Goal: Task Accomplishment & Management: Use online tool/utility

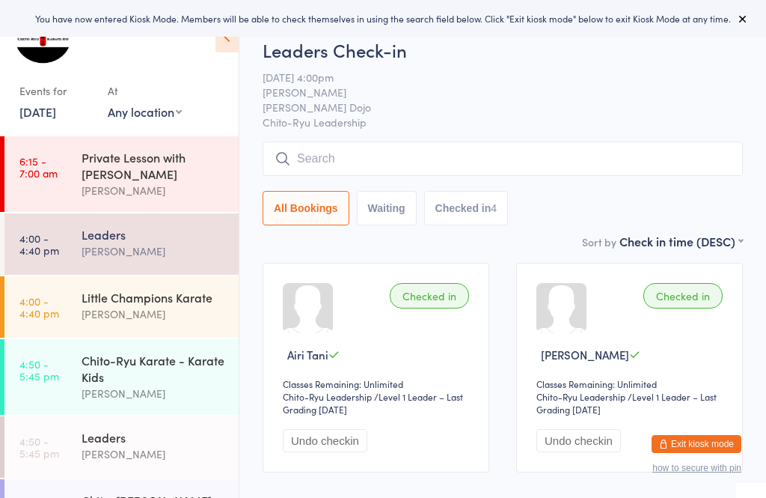
click at [69, 316] on link "4:00 - 4:40 pm Little Champions Karate Adam Higgins" at bounding box center [121, 306] width 234 height 61
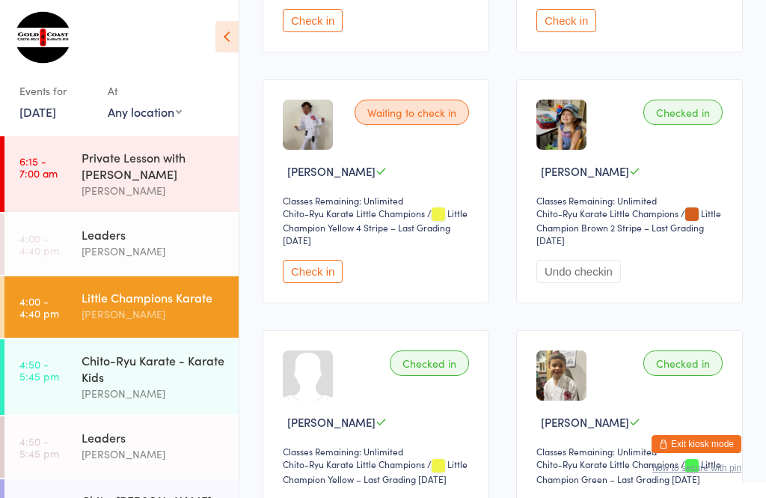
scroll to position [435, 0]
click at [323, 282] on button "Check in" at bounding box center [313, 270] width 60 height 23
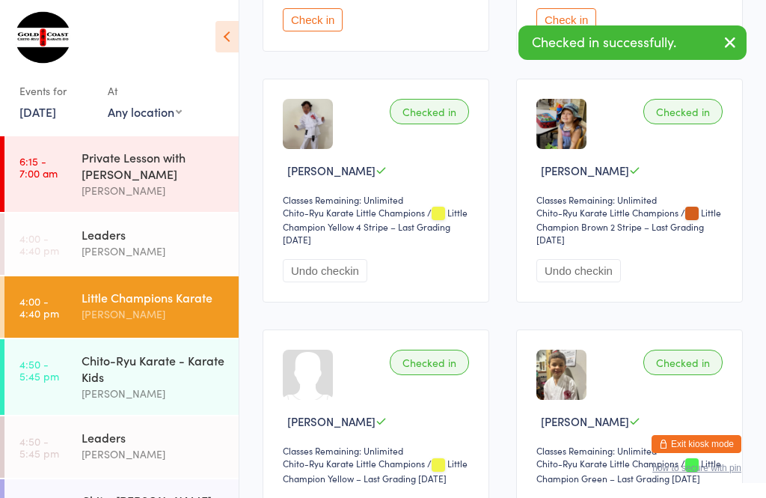
click at [316, 281] on button "Undo checkin" at bounding box center [325, 270] width 85 height 23
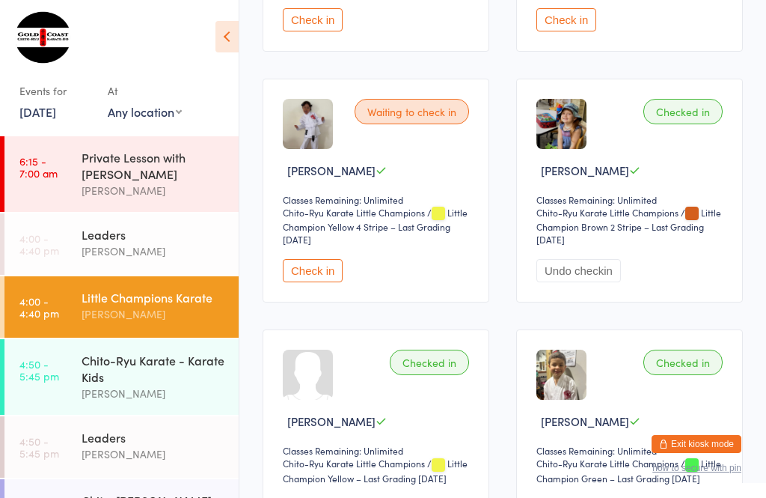
click at [325, 282] on button "Check in" at bounding box center [313, 270] width 60 height 23
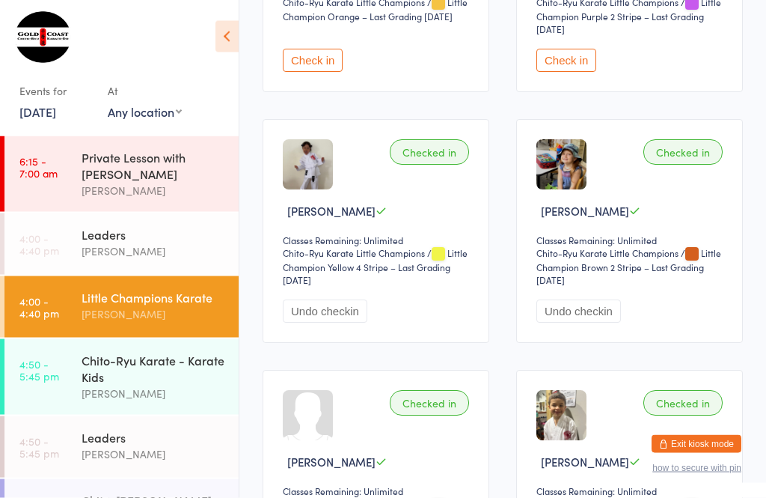
scroll to position [395, 0]
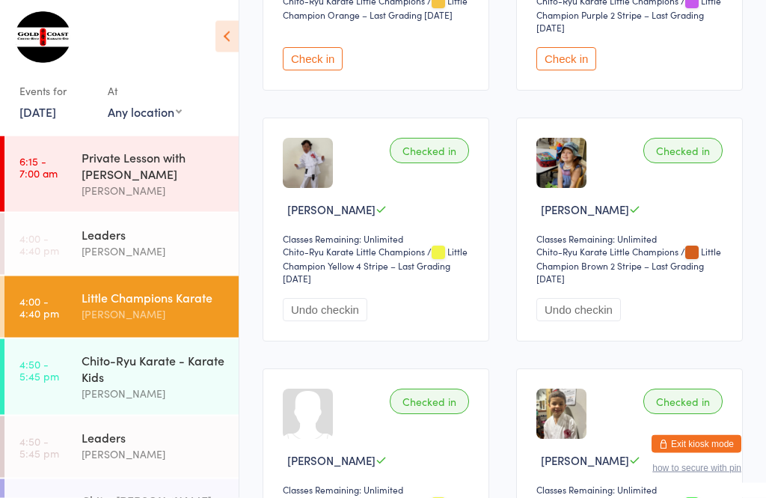
click at [201, 396] on div "[PERSON_NAME]" at bounding box center [154, 393] width 144 height 17
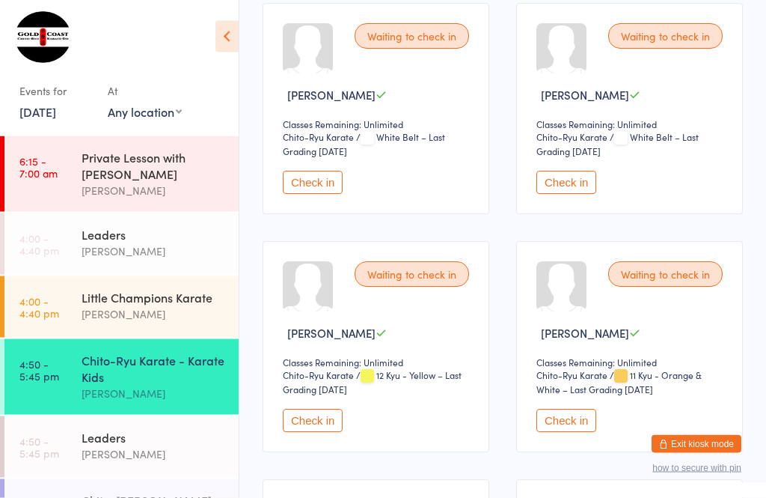
click at [571, 424] on button "Check in" at bounding box center [567, 420] width 60 height 23
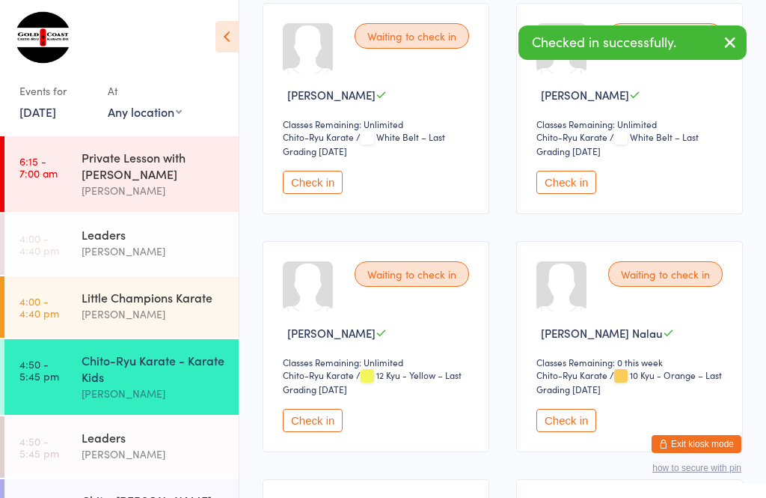
click at [173, 298] on div "Little Champions Karate" at bounding box center [154, 297] width 144 height 16
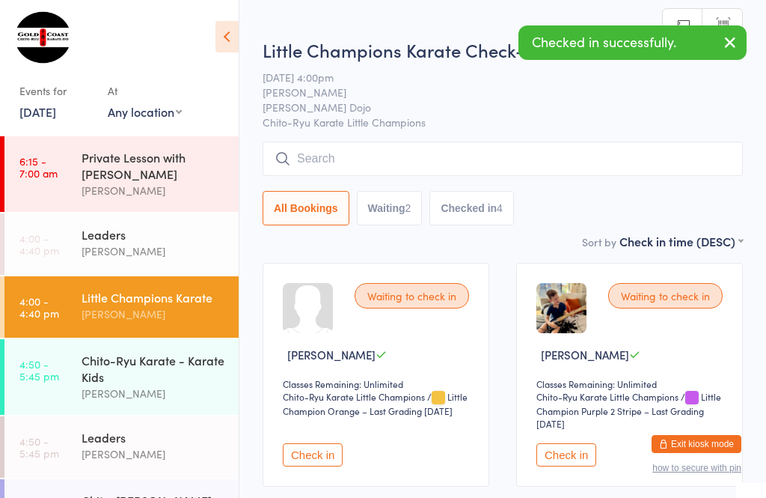
click at [311, 465] on button "Check in" at bounding box center [313, 454] width 60 height 23
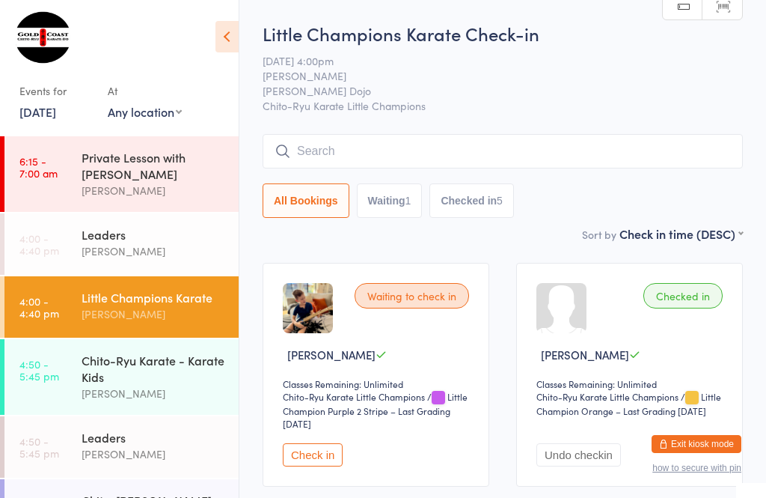
click at [314, 459] on button "Check in" at bounding box center [313, 454] width 60 height 23
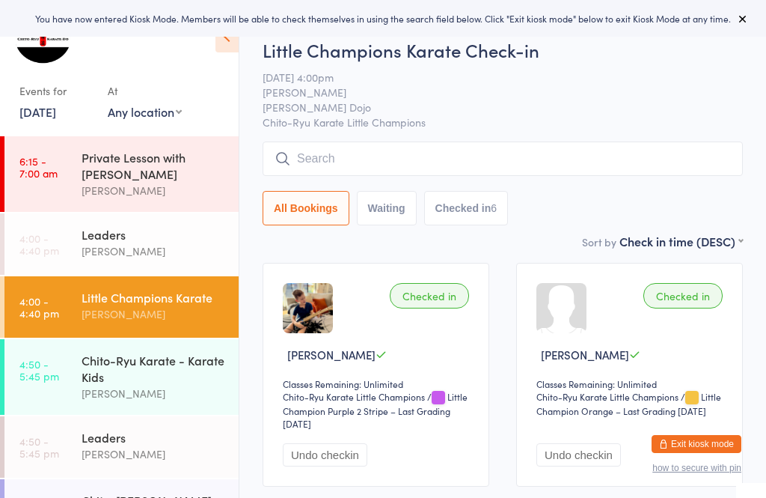
click at [379, 156] on input "search" at bounding box center [503, 158] width 481 height 34
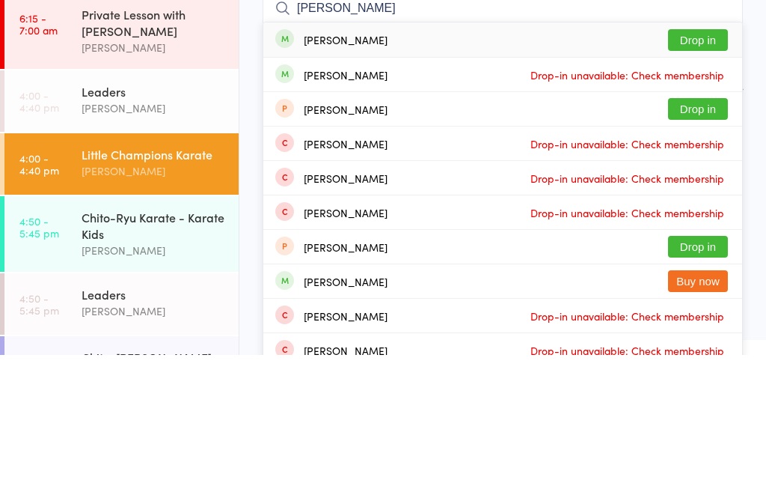
type input "[PERSON_NAME]"
click at [706, 172] on button "Drop in" at bounding box center [698, 183] width 60 height 22
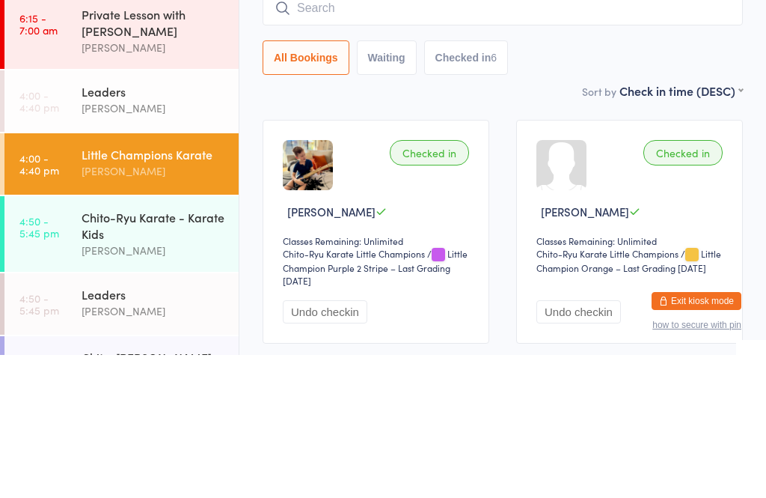
scroll to position [143, 0]
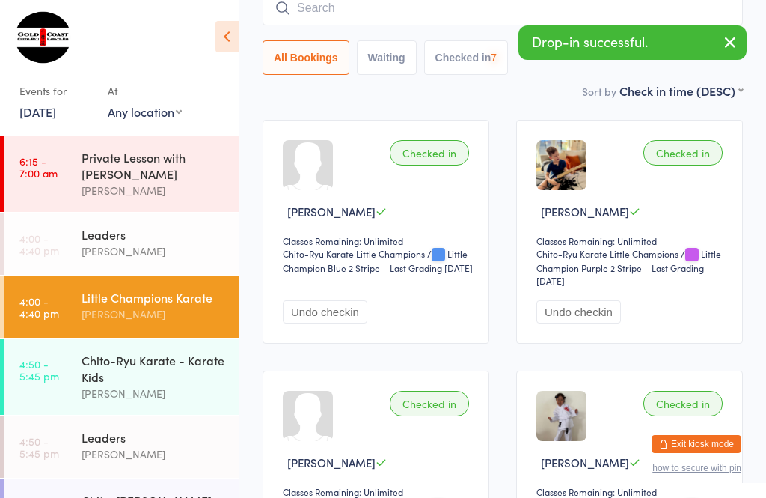
click at [355, 10] on input "search" at bounding box center [503, 8] width 481 height 34
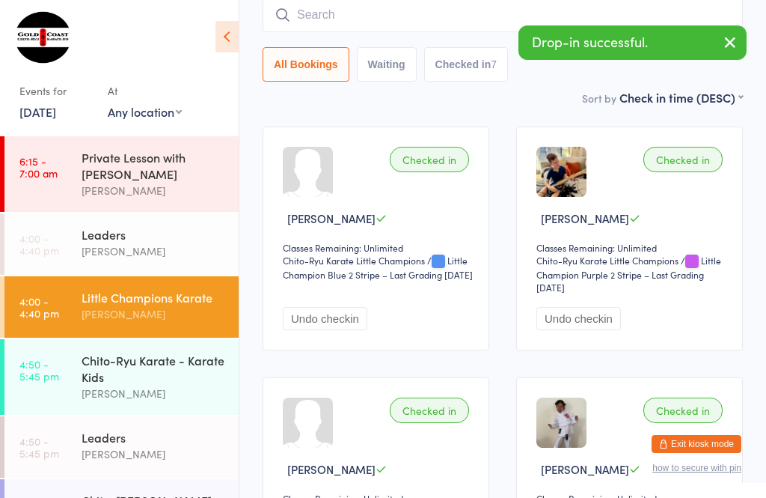
scroll to position [135, 0]
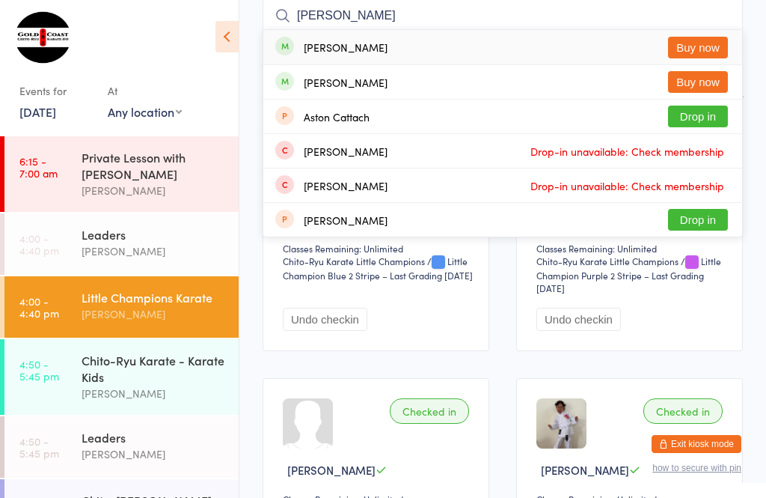
type input "[PERSON_NAME]"
click at [713, 46] on button "Buy now" at bounding box center [698, 48] width 60 height 22
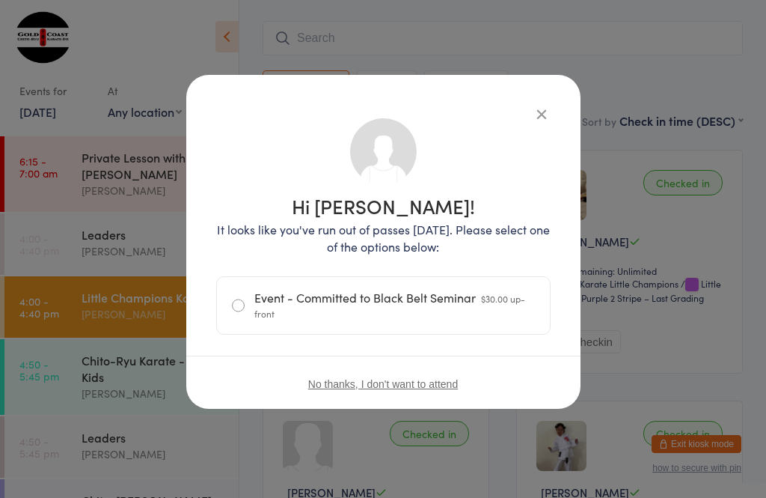
scroll to position [112, 0]
click at [534, 107] on icon "button" at bounding box center [542, 114] width 16 height 16
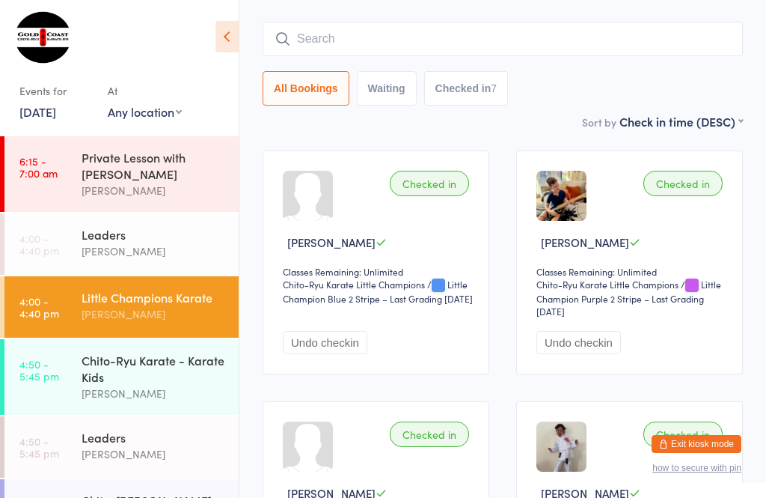
click at [94, 382] on div "Chito-Ryu Karate - Karate Kids" at bounding box center [154, 368] width 144 height 33
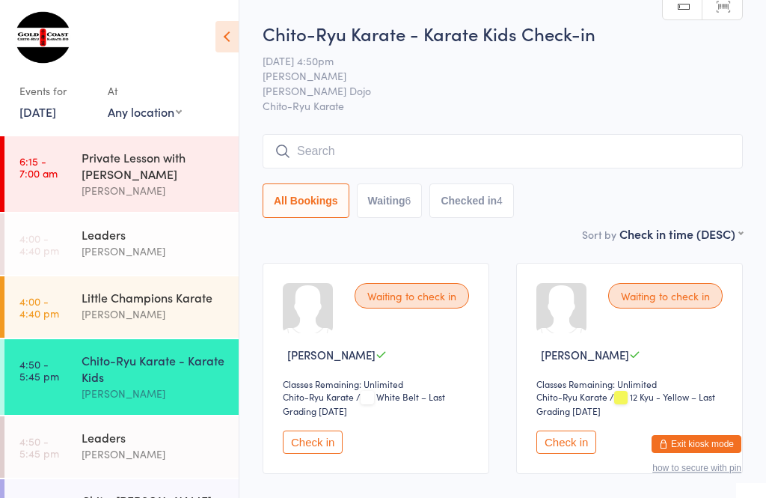
click at [628, 141] on input "search" at bounding box center [503, 151] width 481 height 34
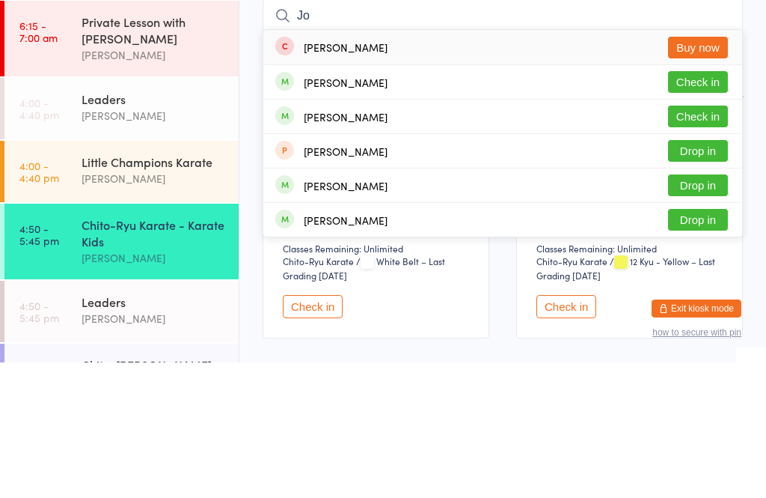
type input "Jo"
click at [717, 207] on button "Check in" at bounding box center [698, 218] width 60 height 22
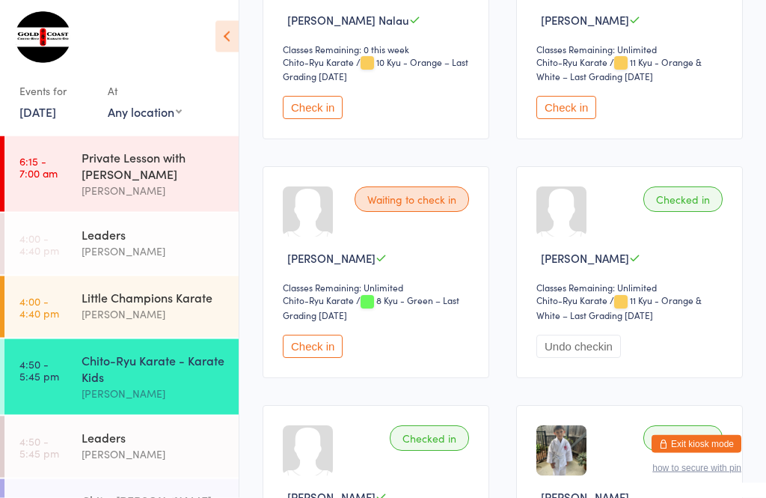
scroll to position [573, 0]
click at [323, 358] on button "Check in" at bounding box center [313, 346] width 60 height 23
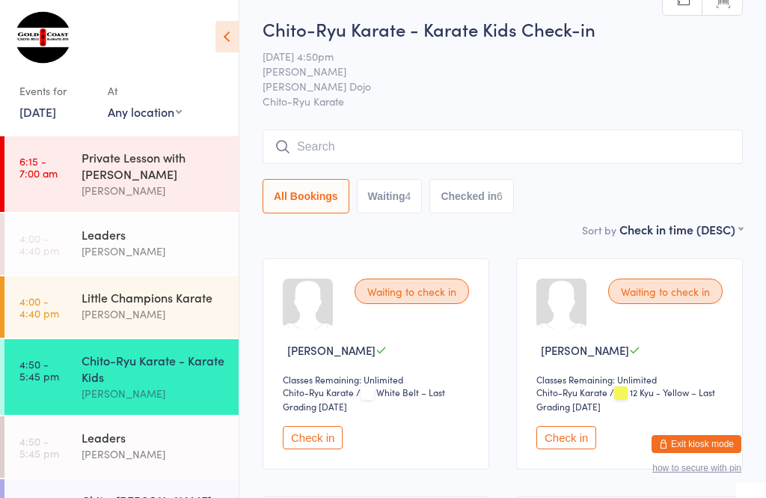
scroll to position [0, 0]
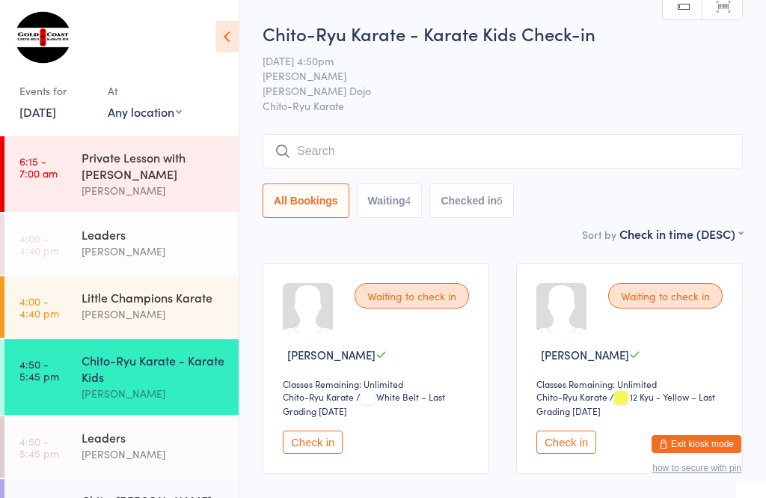
click at [583, 158] on input "search" at bounding box center [503, 151] width 481 height 34
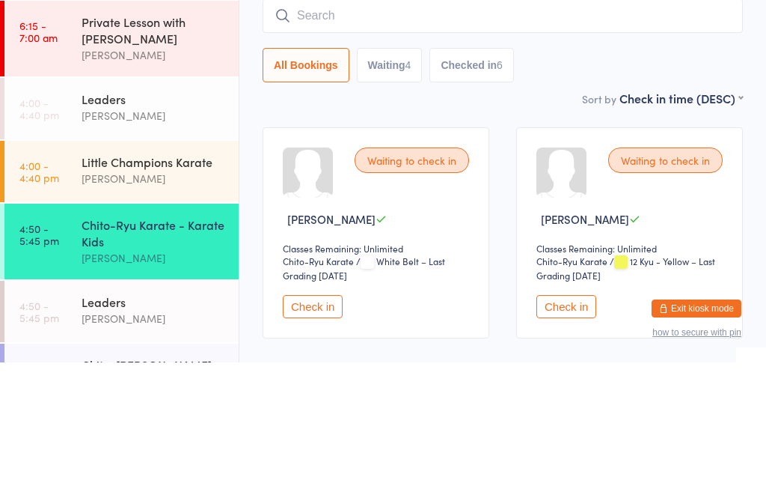
type input "G"
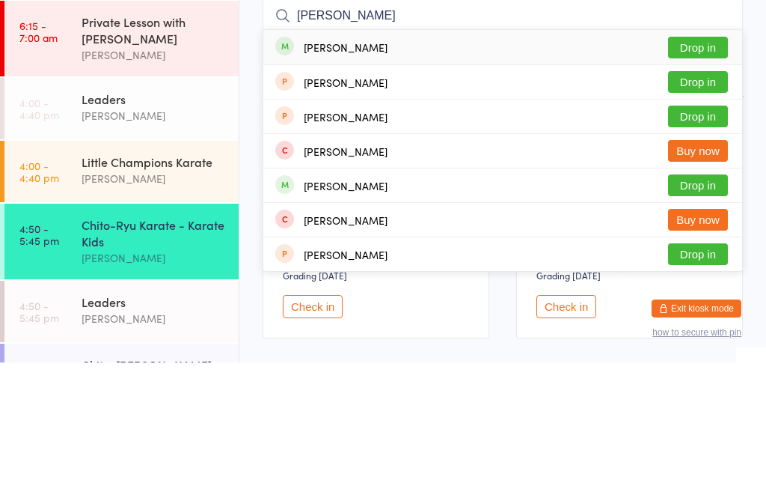
type input "[PERSON_NAME]"
click at [715, 172] on button "Drop in" at bounding box center [698, 183] width 60 height 22
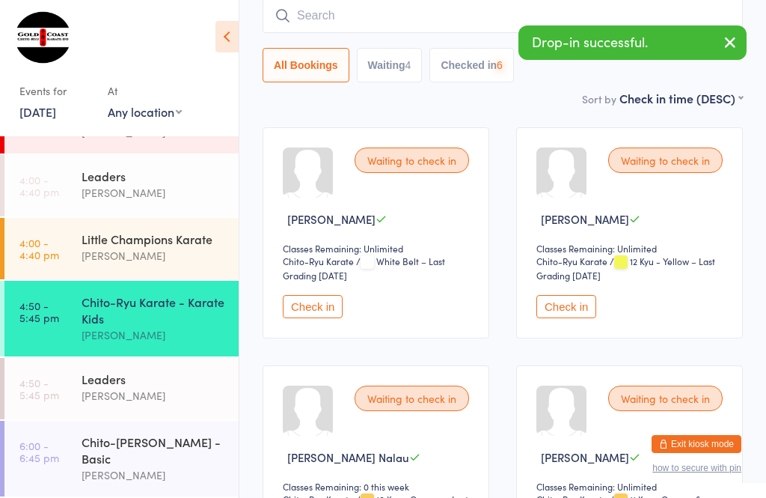
scroll to position [144, 0]
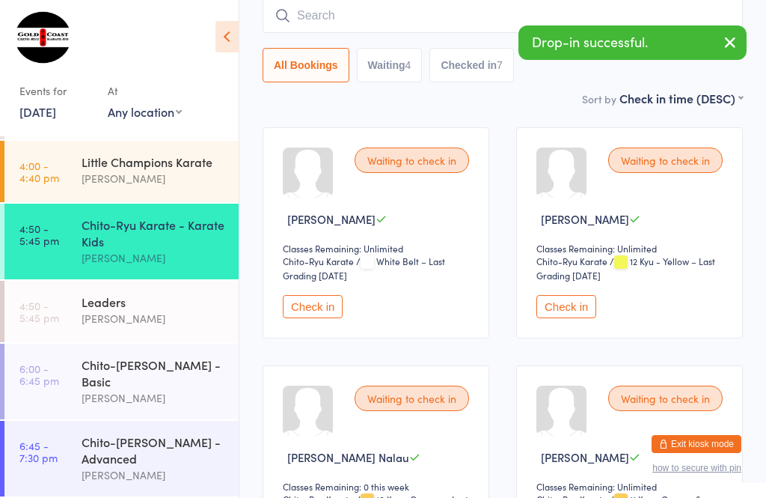
click at [153, 449] on div "Chito-[PERSON_NAME] - Advanced" at bounding box center [154, 449] width 144 height 33
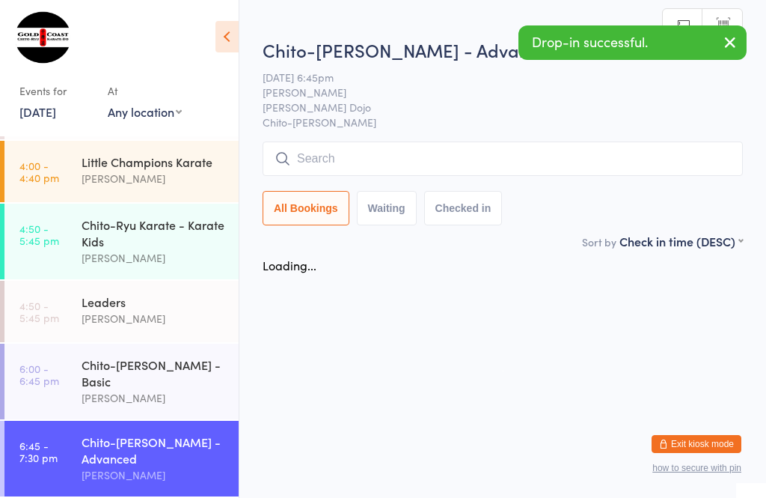
click at [174, 380] on div "Chito-[PERSON_NAME] - Basic" at bounding box center [154, 372] width 144 height 33
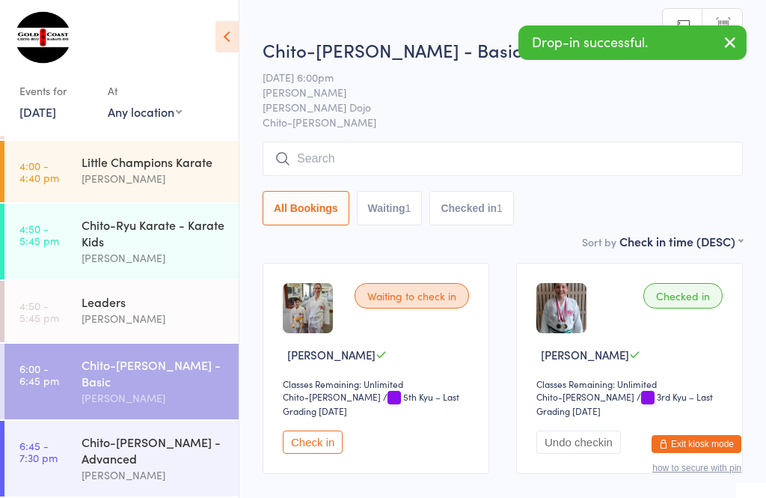
click at [632, 161] on input "search" at bounding box center [503, 158] width 481 height 34
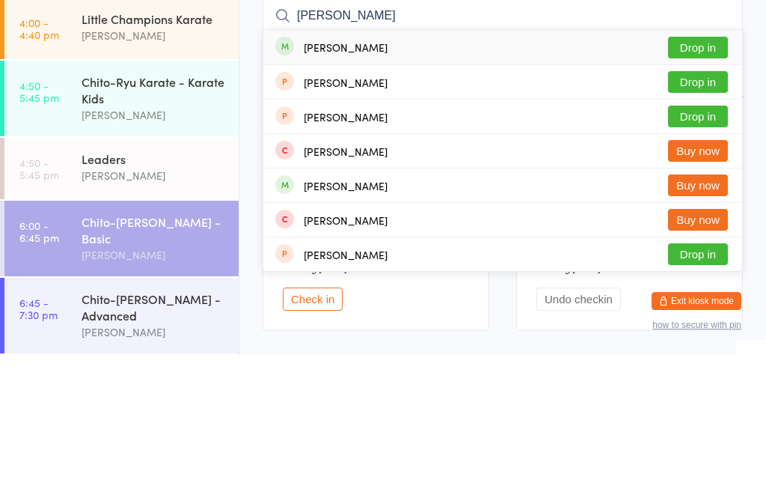
type input "[PERSON_NAME]"
click at [711, 180] on button "Drop in" at bounding box center [698, 191] width 60 height 22
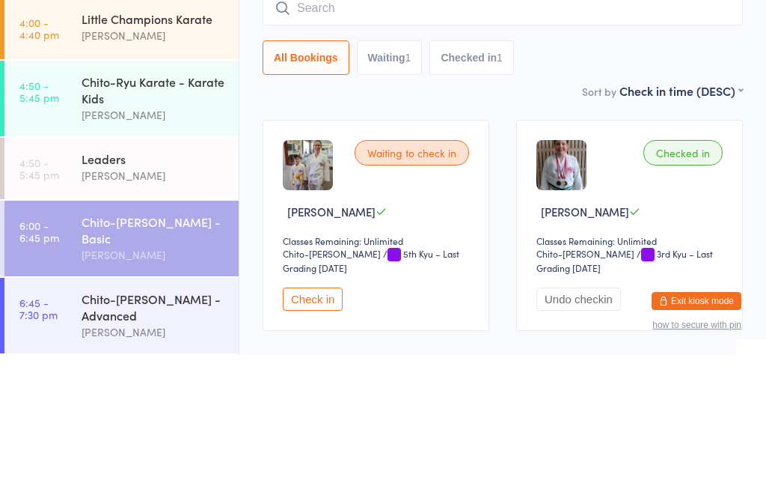
scroll to position [89, 0]
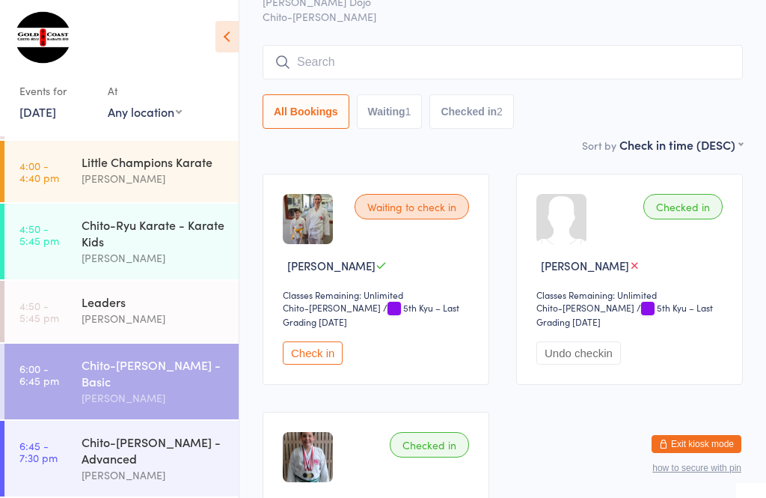
click at [198, 244] on div "Chito-Ryu Karate - Karate Kids" at bounding box center [154, 232] width 144 height 33
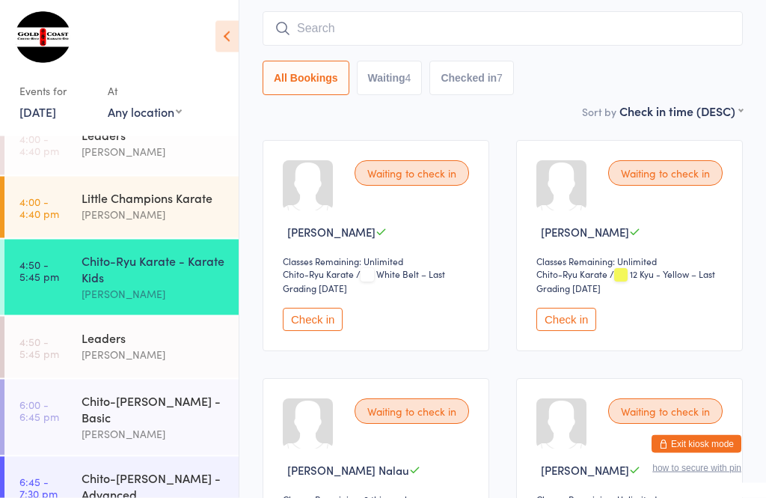
scroll to position [123, 0]
click at [329, 326] on button "Check in" at bounding box center [313, 319] width 60 height 23
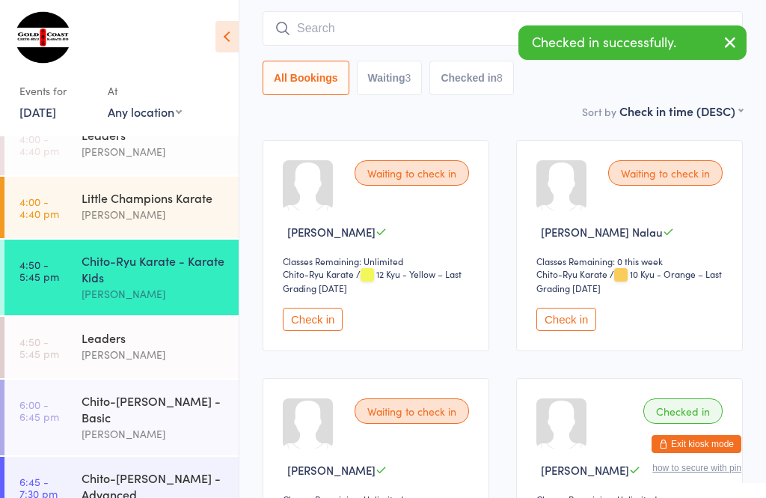
click at [320, 323] on button "Check in" at bounding box center [313, 319] width 60 height 23
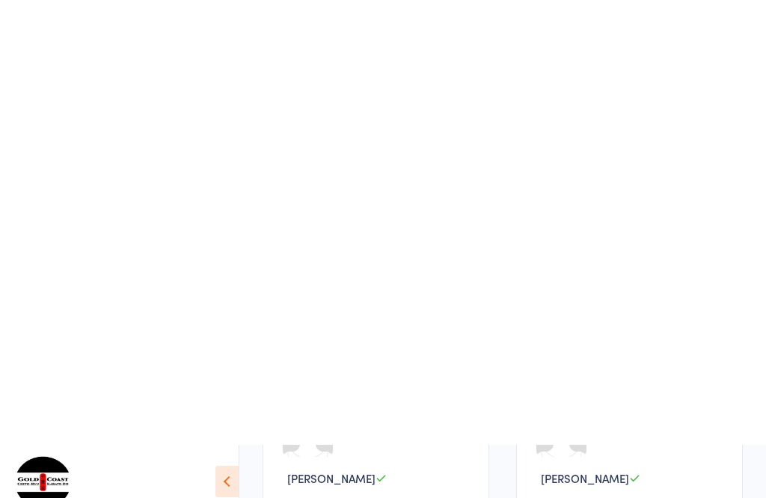
scroll to position [0, 0]
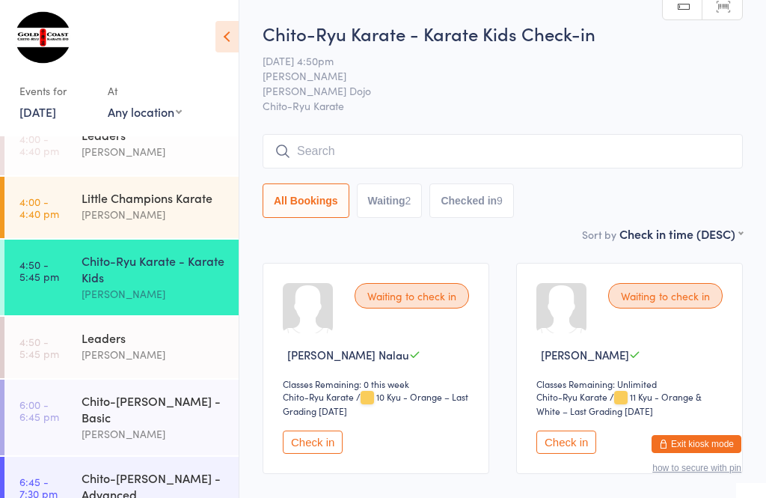
click at [508, 159] on input "search" at bounding box center [503, 151] width 481 height 34
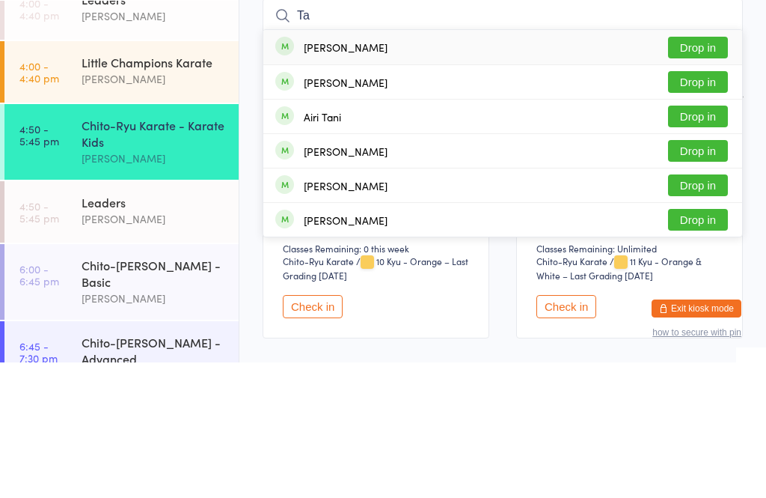
type input "Ta"
click at [697, 207] on button "Drop in" at bounding box center [698, 218] width 60 height 22
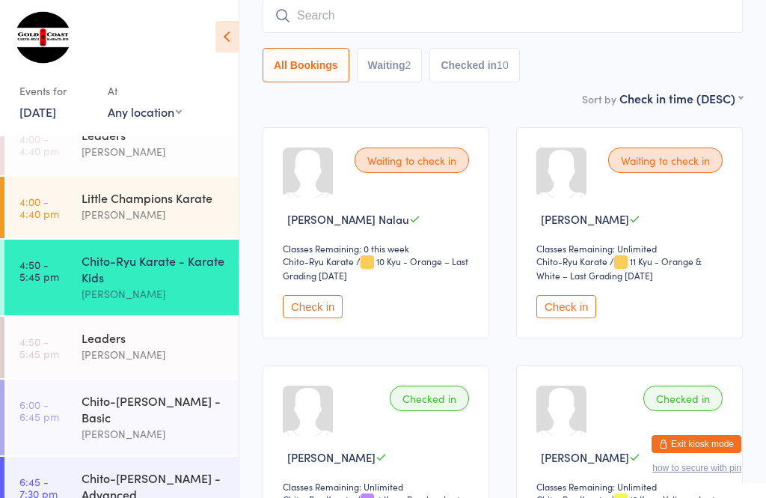
click at [597, 24] on input "search" at bounding box center [503, 16] width 481 height 34
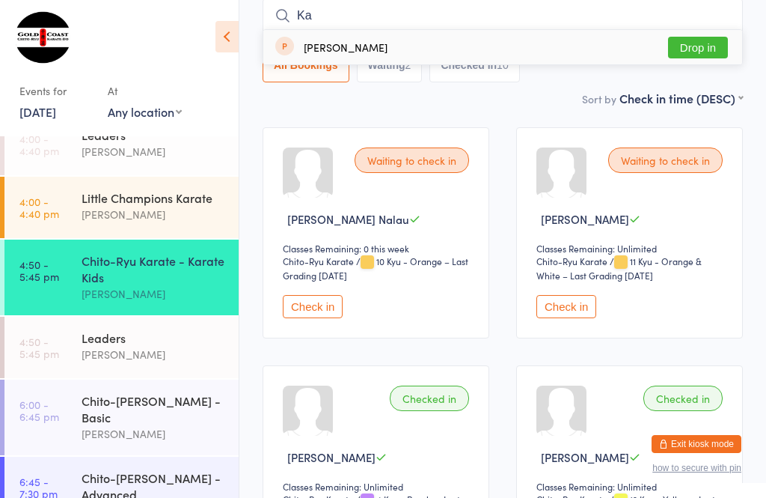
type input "K"
type input "C"
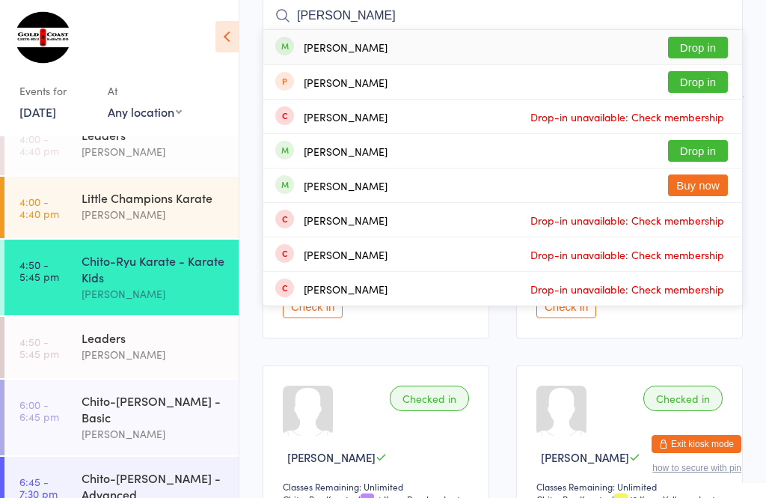
type input "[PERSON_NAME]"
click at [714, 41] on button "Drop in" at bounding box center [698, 48] width 60 height 22
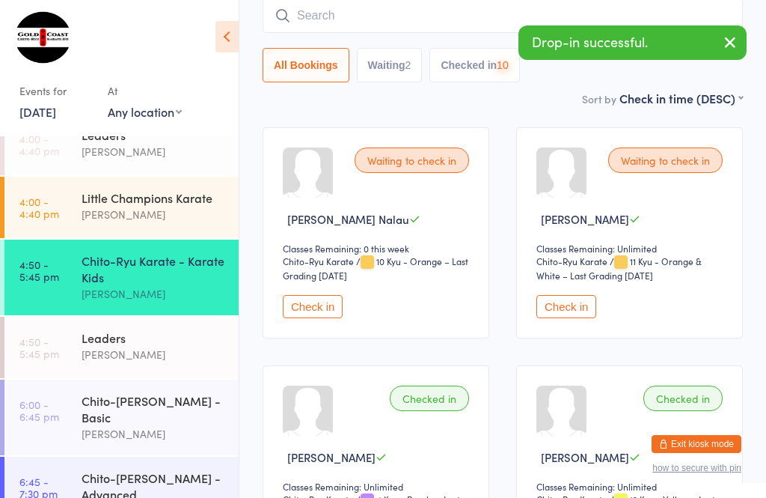
click at [744, 43] on button "button" at bounding box center [730, 43] width 33 height 34
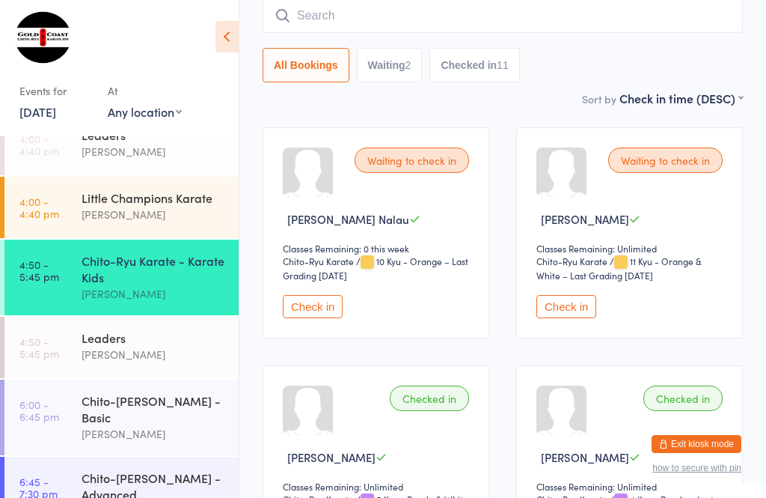
click at [310, 13] on input "search" at bounding box center [503, 16] width 481 height 34
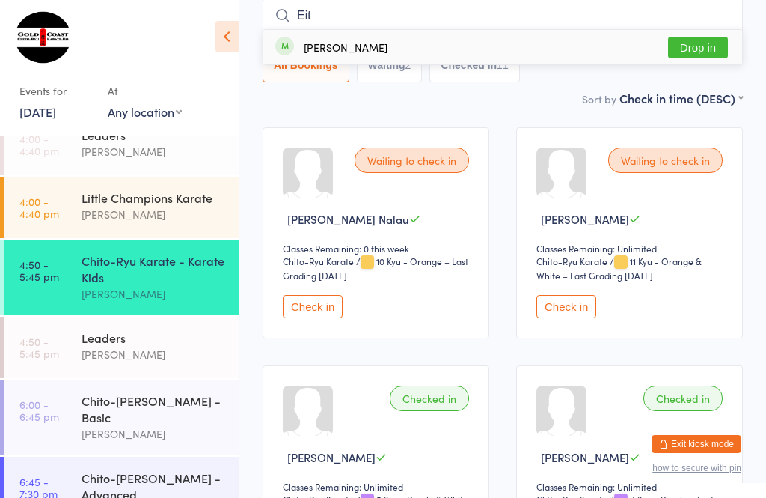
type input "Eit"
click at [699, 54] on button "Drop in" at bounding box center [698, 48] width 60 height 22
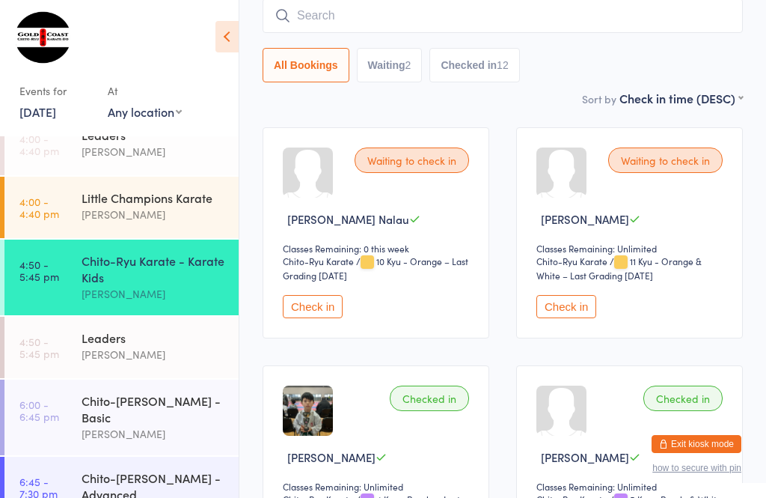
click at [640, 24] on input "search" at bounding box center [503, 16] width 481 height 34
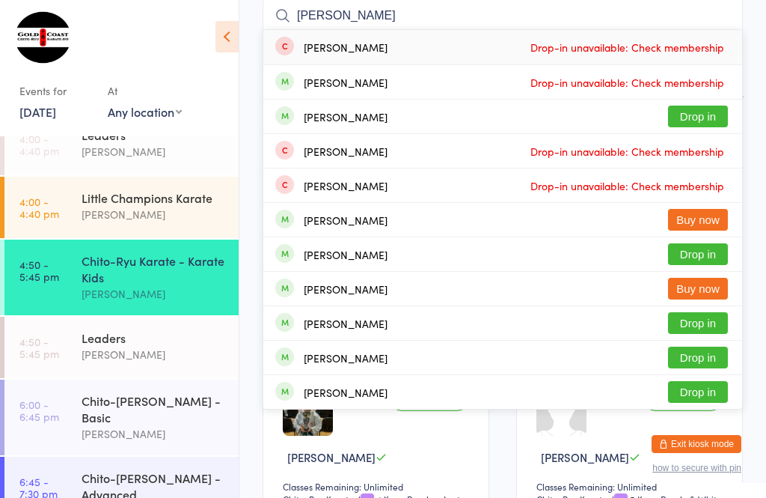
type input "[PERSON_NAME]"
click at [704, 118] on button "Drop in" at bounding box center [698, 117] width 60 height 22
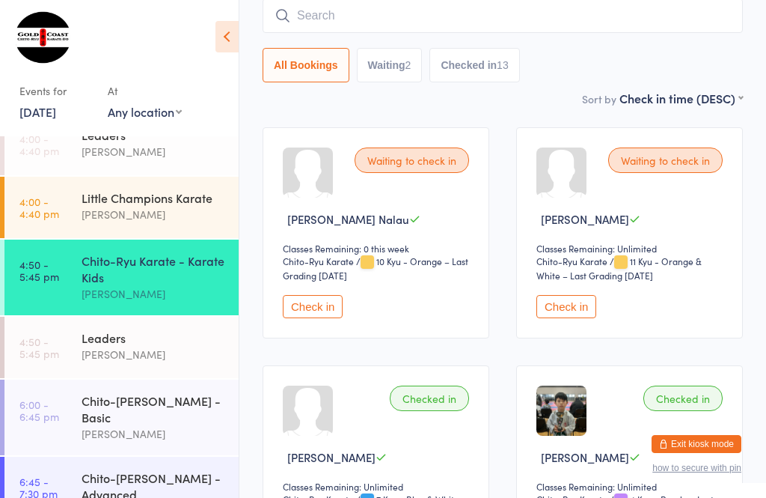
click at [323, 318] on button "Check in" at bounding box center [313, 306] width 60 height 23
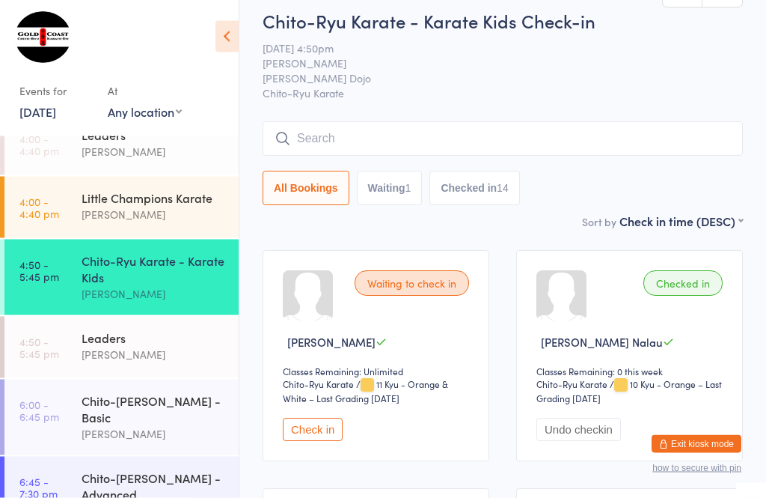
scroll to position [0, 0]
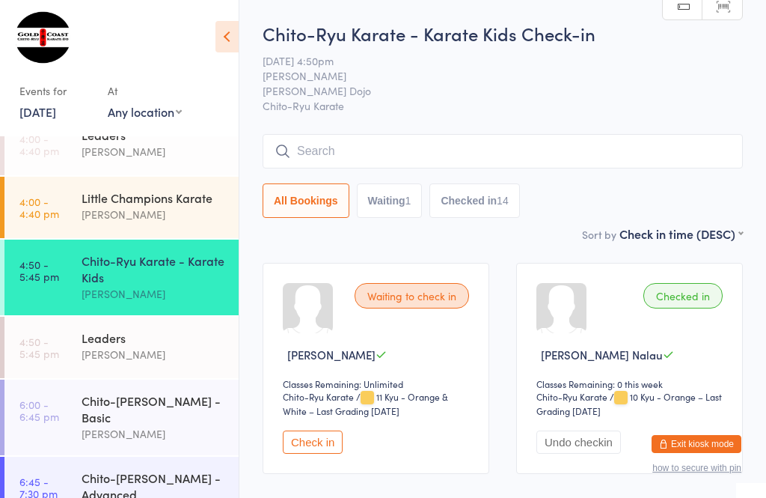
click at [143, 190] on div "Little Champions Karate [PERSON_NAME]" at bounding box center [160, 206] width 157 height 59
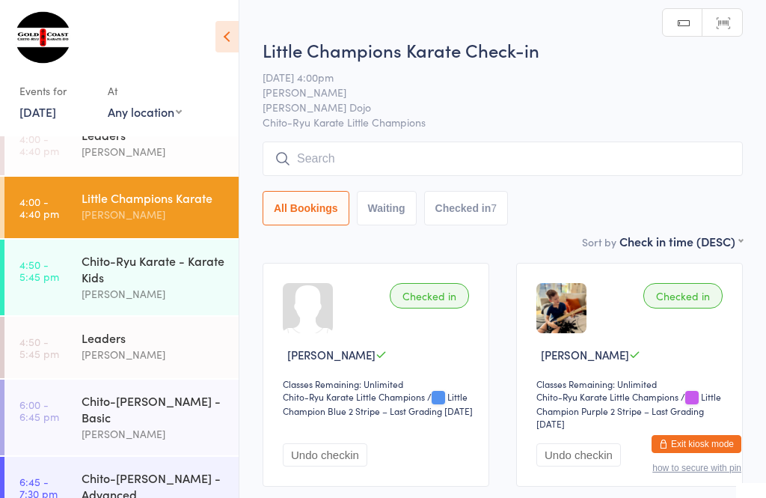
click at [436, 157] on input "search" at bounding box center [503, 158] width 481 height 34
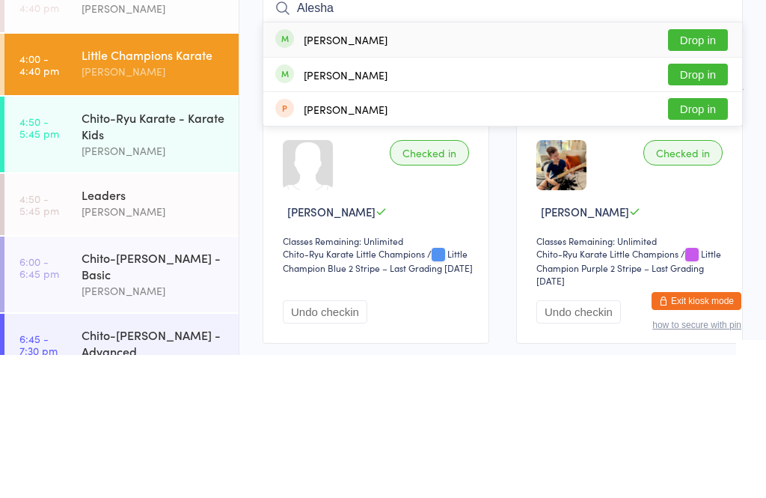
type input "Alesha"
click at [691, 172] on button "Drop in" at bounding box center [698, 183] width 60 height 22
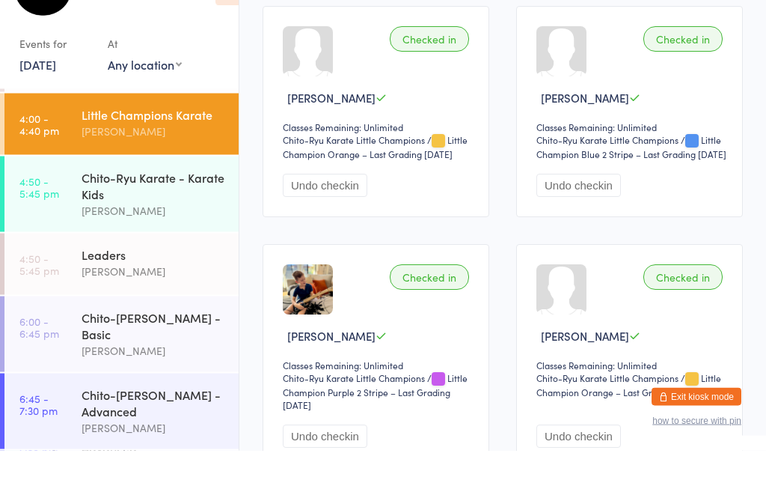
scroll to position [140, 0]
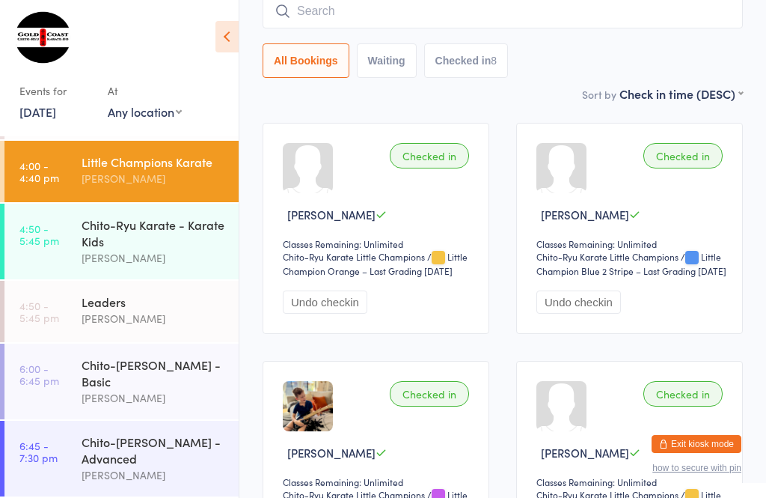
click at [158, 240] on div "Chito-Ryu Karate - Karate Kids" at bounding box center [154, 232] width 144 height 33
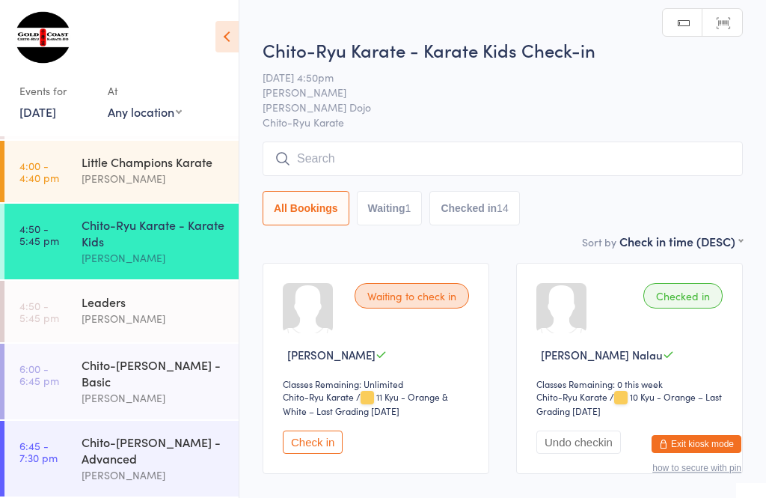
click at [320, 448] on button "Check in" at bounding box center [313, 441] width 60 height 23
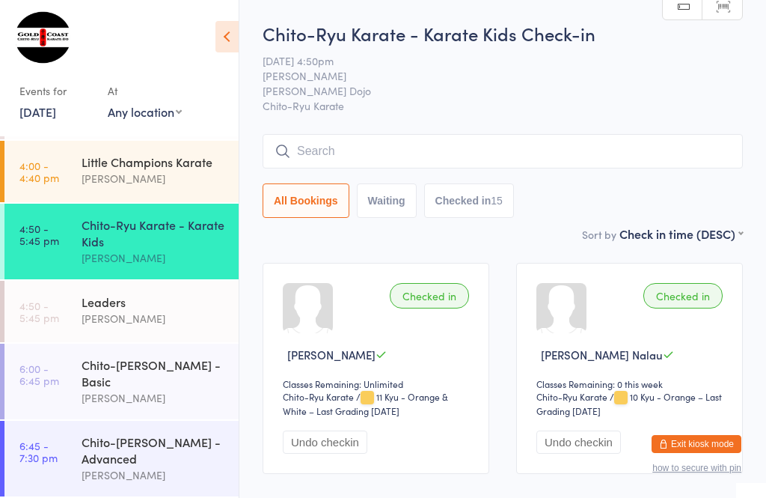
click at [555, 157] on input "search" at bounding box center [503, 151] width 481 height 34
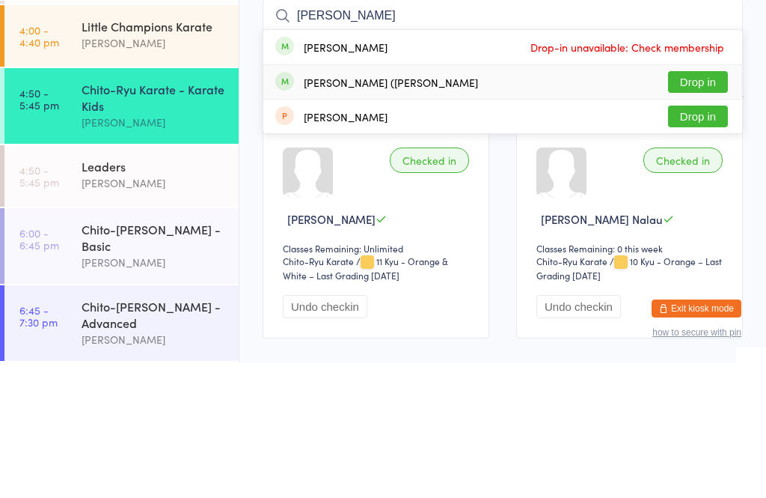
type input "[PERSON_NAME]"
click at [704, 207] on button "Drop in" at bounding box center [698, 218] width 60 height 22
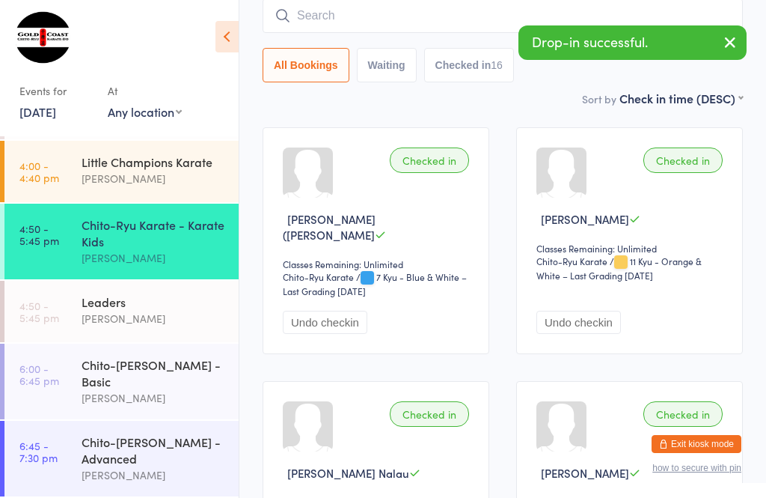
click at [668, 13] on input "search" at bounding box center [503, 16] width 481 height 34
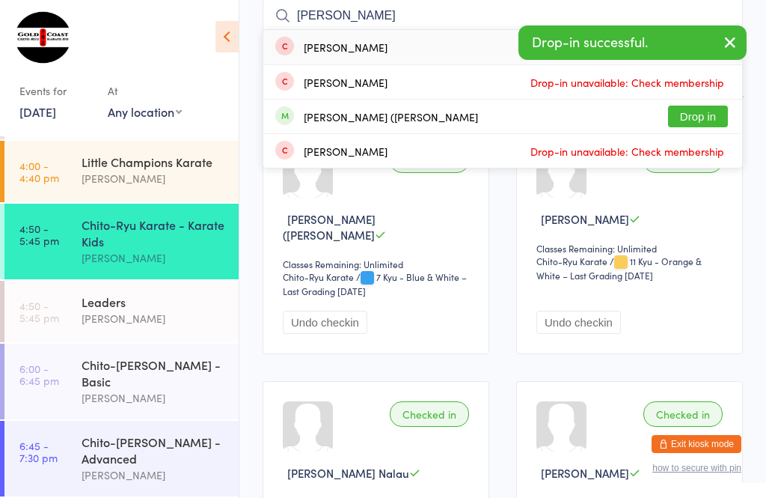
type input "[PERSON_NAME]"
click at [716, 118] on button "Drop in" at bounding box center [698, 117] width 60 height 22
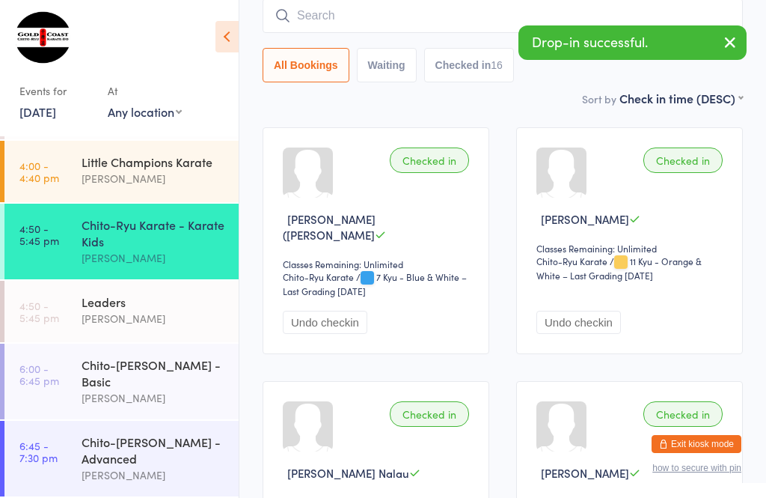
click at [727, 41] on icon "button" at bounding box center [731, 42] width 18 height 19
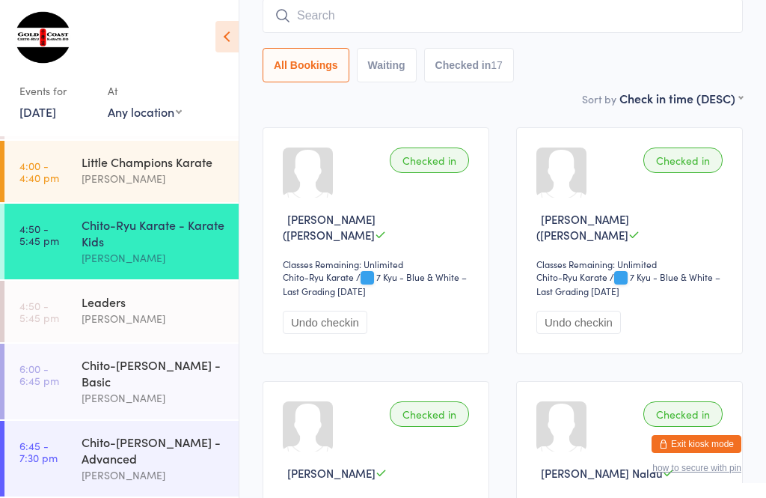
click at [582, 16] on input "search" at bounding box center [503, 16] width 481 height 34
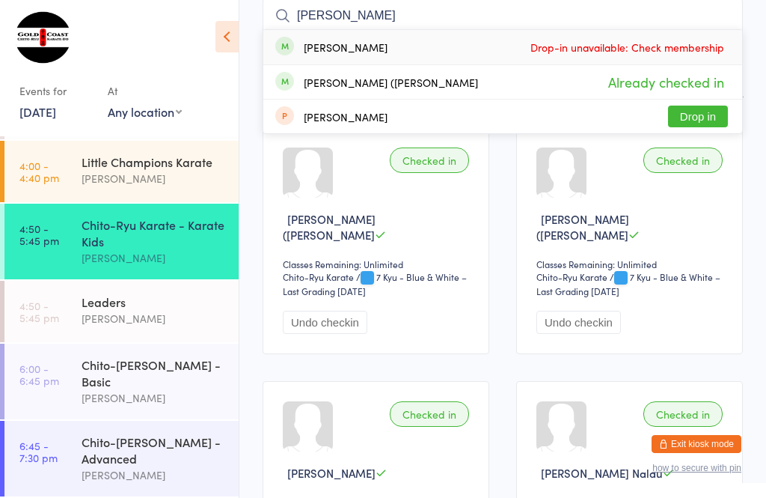
type input "[PERSON_NAME]"
click at [742, 154] on div "Checked in [PERSON_NAME] ([PERSON_NAME]) Ng Classes Remaining: Unlimited Chito-…" at bounding box center [629, 240] width 227 height 227
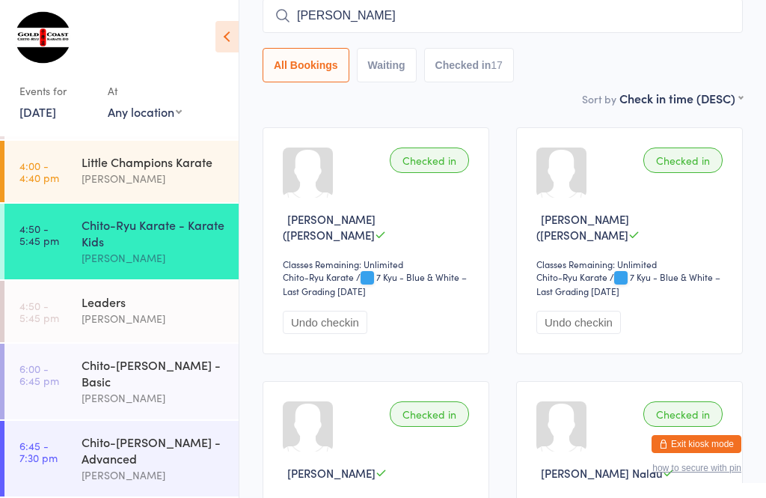
click at [97, 153] on div "Little Champions Karate" at bounding box center [154, 161] width 144 height 16
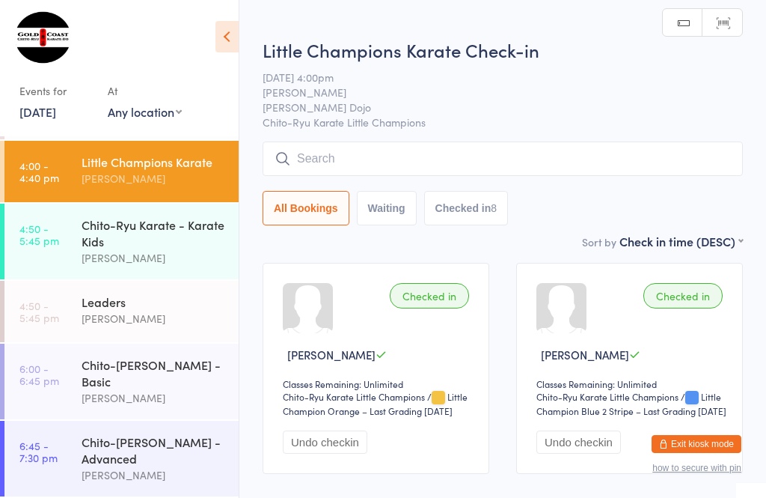
click at [475, 216] on button "Checked in 8" at bounding box center [466, 208] width 85 height 34
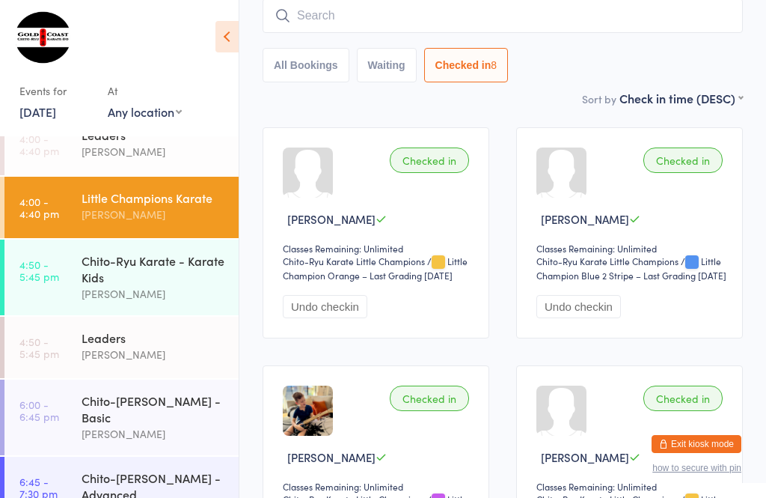
scroll to position [135, 0]
click at [326, 18] on input "search" at bounding box center [503, 16] width 481 height 34
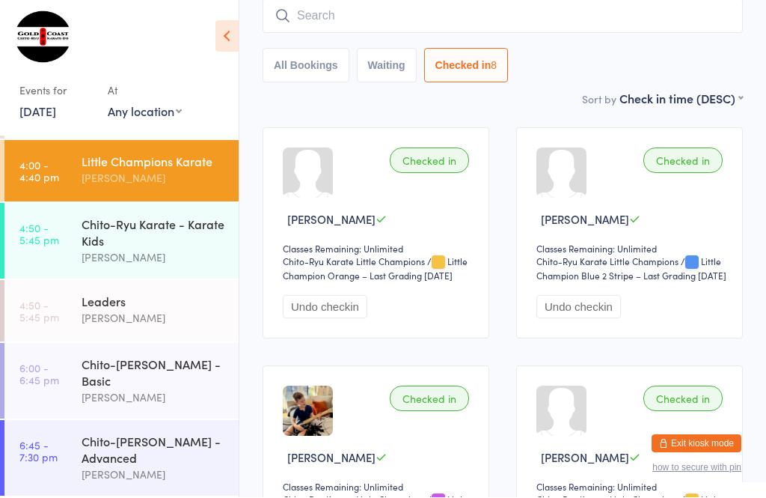
scroll to position [100, 0]
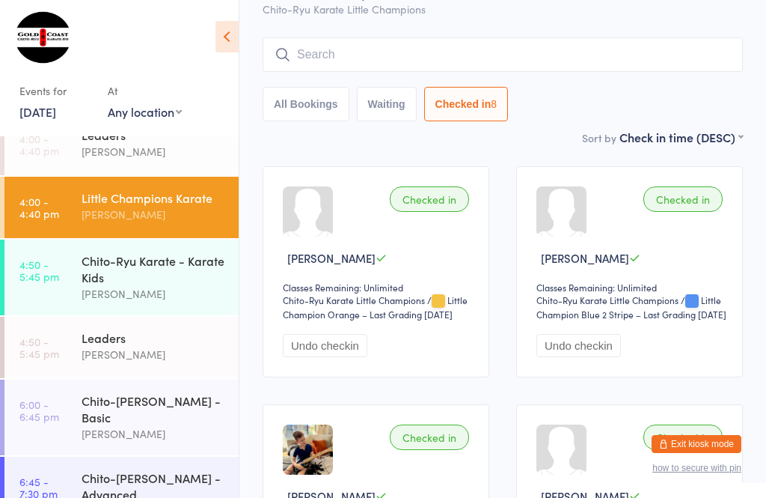
click at [68, 269] on link "4:50 - 5:45 pm Chito-Ryu Karate - Karate Kids [PERSON_NAME]" at bounding box center [121, 278] width 234 height 76
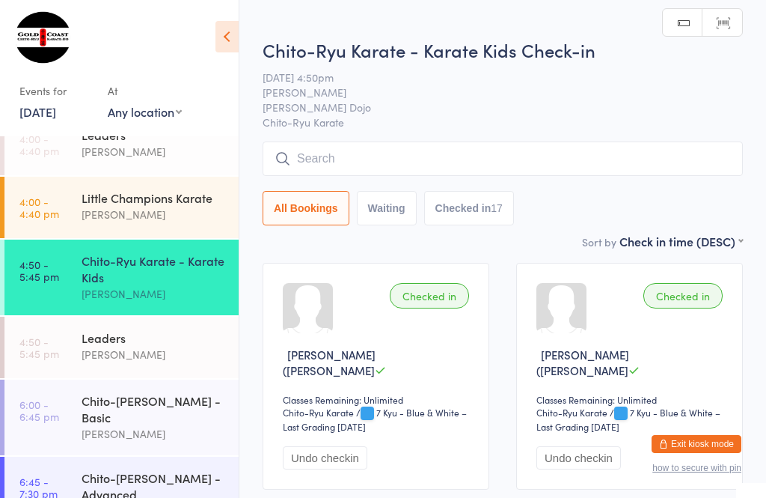
click at [309, 164] on input "search" at bounding box center [503, 158] width 481 height 34
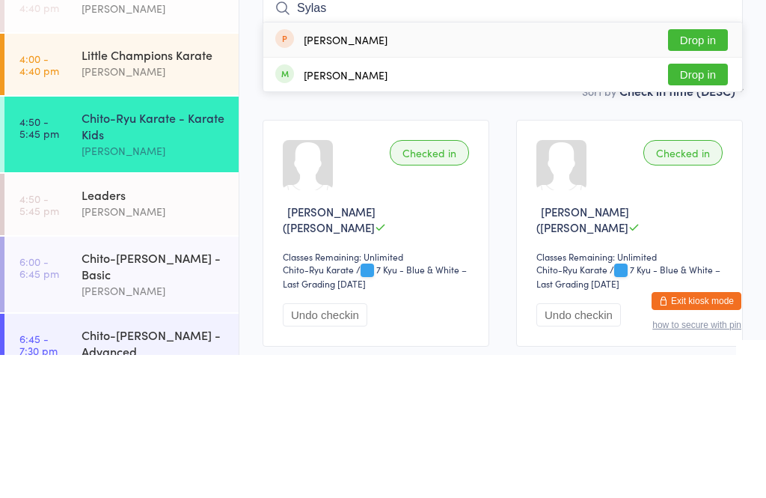
type input "Sylas"
click at [695, 207] on button "Drop in" at bounding box center [698, 218] width 60 height 22
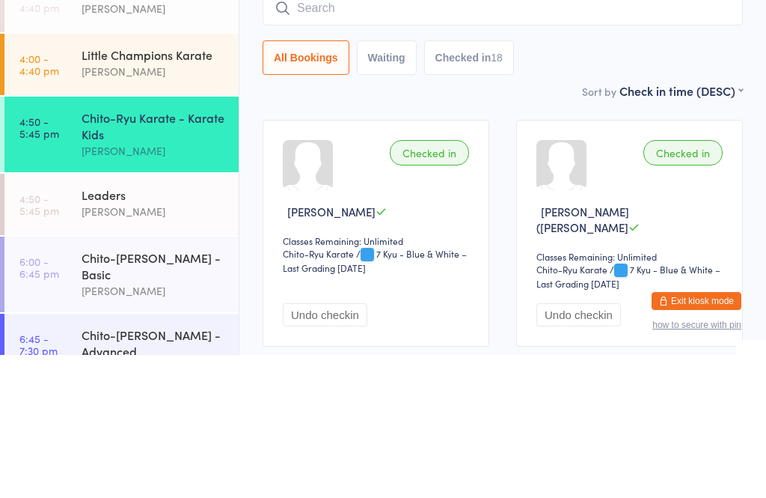
scroll to position [143, 0]
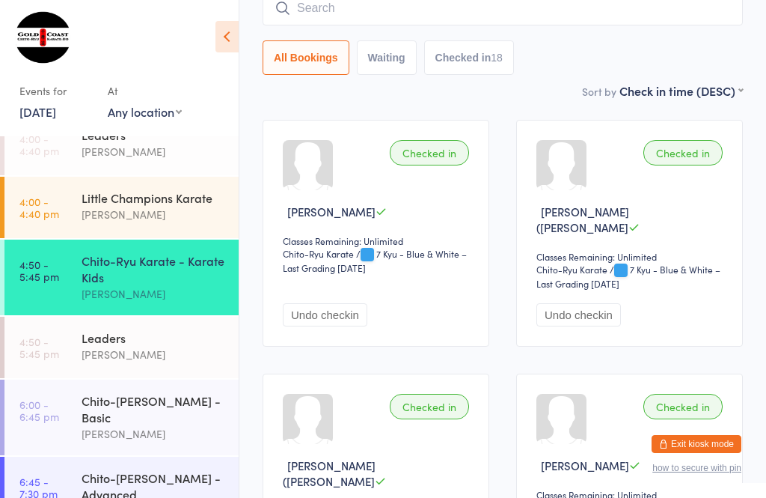
click at [582, 11] on input "search" at bounding box center [503, 8] width 481 height 34
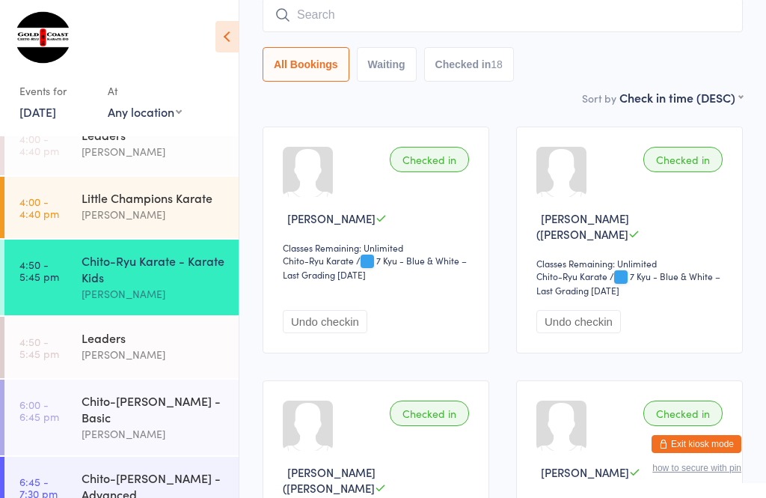
scroll to position [135, 0]
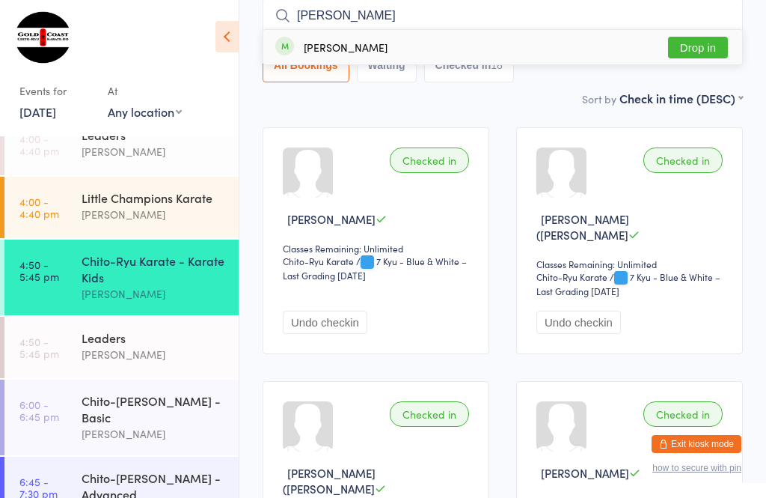
type input "[PERSON_NAME]"
click at [717, 43] on button "Drop in" at bounding box center [698, 48] width 60 height 22
